Goal: Transaction & Acquisition: Subscribe to service/newsletter

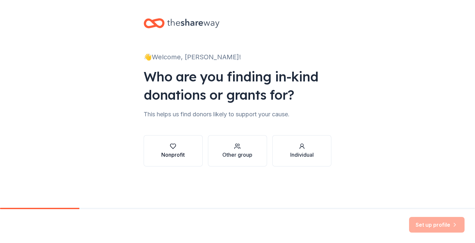
click at [182, 151] on div "Nonprofit" at bounding box center [172, 155] width 23 height 8
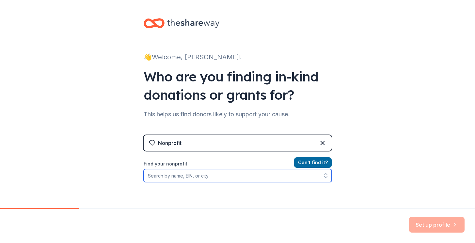
click at [164, 175] on input "Find your nonprofit" at bounding box center [238, 175] width 188 height 13
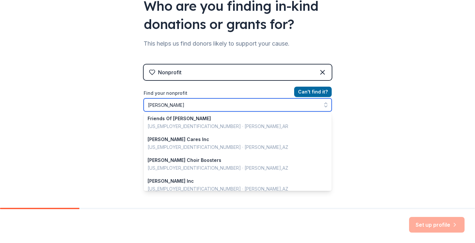
scroll to position [149, 0]
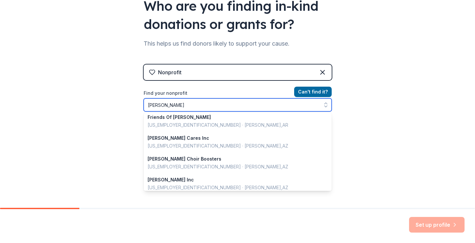
click at [156, 102] on input "[PERSON_NAME]" at bounding box center [238, 105] width 188 height 13
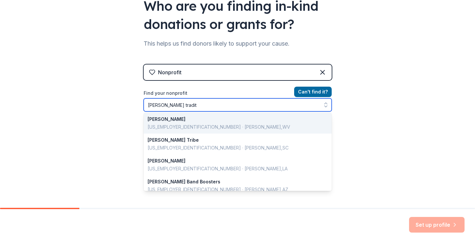
scroll to position [0, 0]
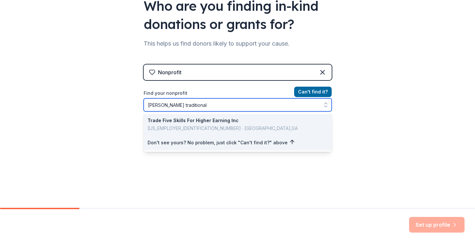
type input "[PERSON_NAME] traditional a"
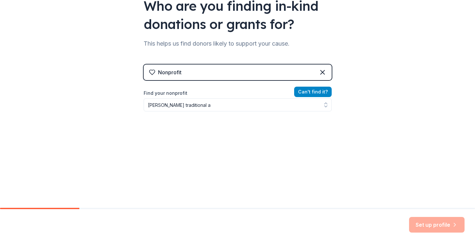
click at [306, 94] on div "Nonprofit Can ' t find it? Find your nonprofit [PERSON_NAME] traditional a" at bounding box center [238, 121] width 188 height 112
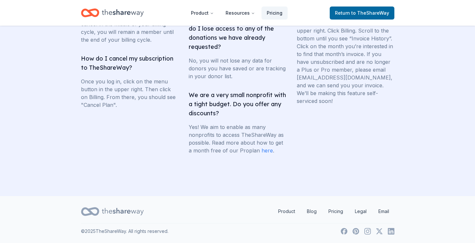
scroll to position [1332, 0]
click at [358, 211] on link "Legal" at bounding box center [360, 211] width 22 height 13
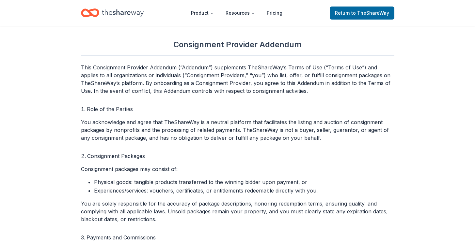
scroll to position [2781, 0]
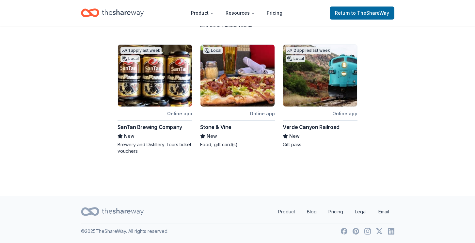
scroll to position [37, 0]
